Goal: Check status: Check status

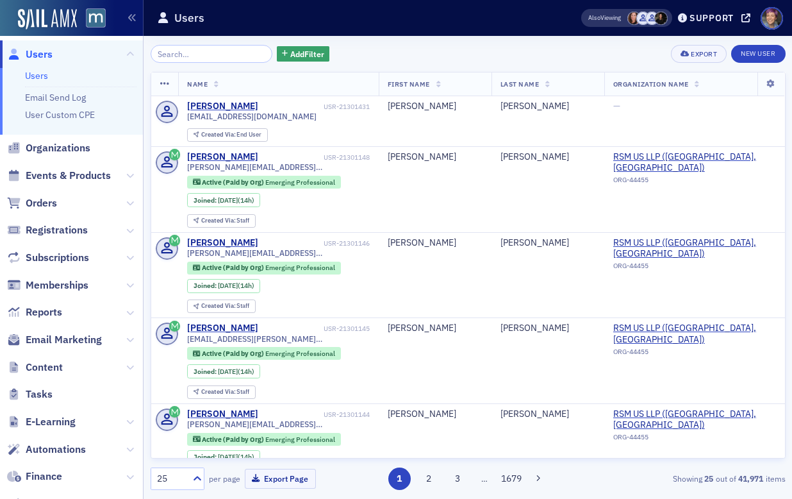
click at [112, 177] on span "Events & Products" at bounding box center [71, 176] width 143 height 28
click at [99, 173] on span "Events & Products" at bounding box center [68, 176] width 85 height 14
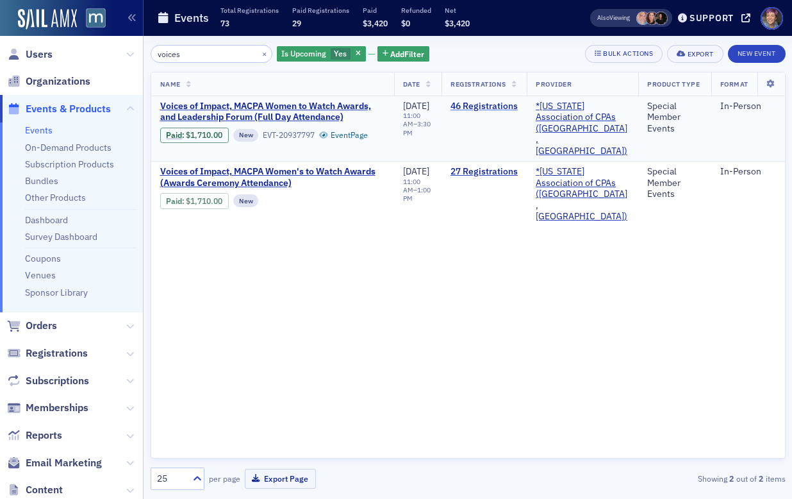
type input "voices"
click at [486, 106] on link "46 Registrations" at bounding box center [484, 107] width 67 height 12
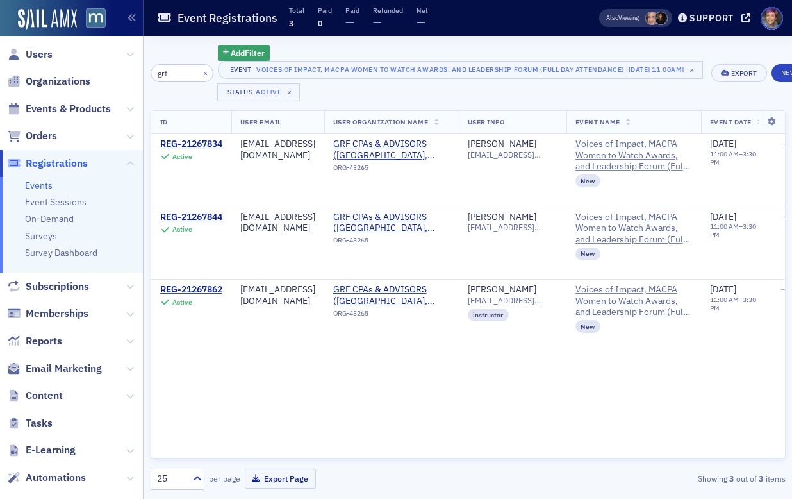
type input "grf"
click at [566, 26] on header "Event Registrations Total 3 Paid 0 Paid — Refunded — Net — Also Viewing Support…" at bounding box center [468, 18] width 649 height 36
click at [208, 70] on button "×" at bounding box center [206, 73] width 12 height 12
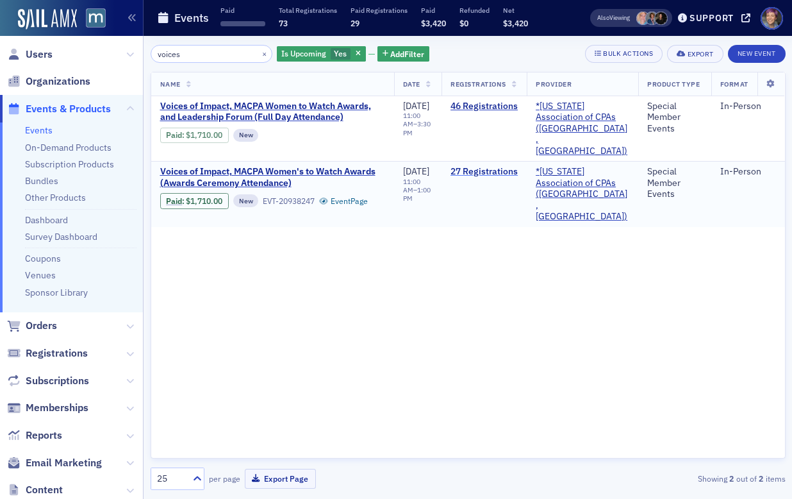
click at [483, 166] on link "27 Registrations" at bounding box center [484, 172] width 67 height 12
